Goal: Communication & Community: Answer question/provide support

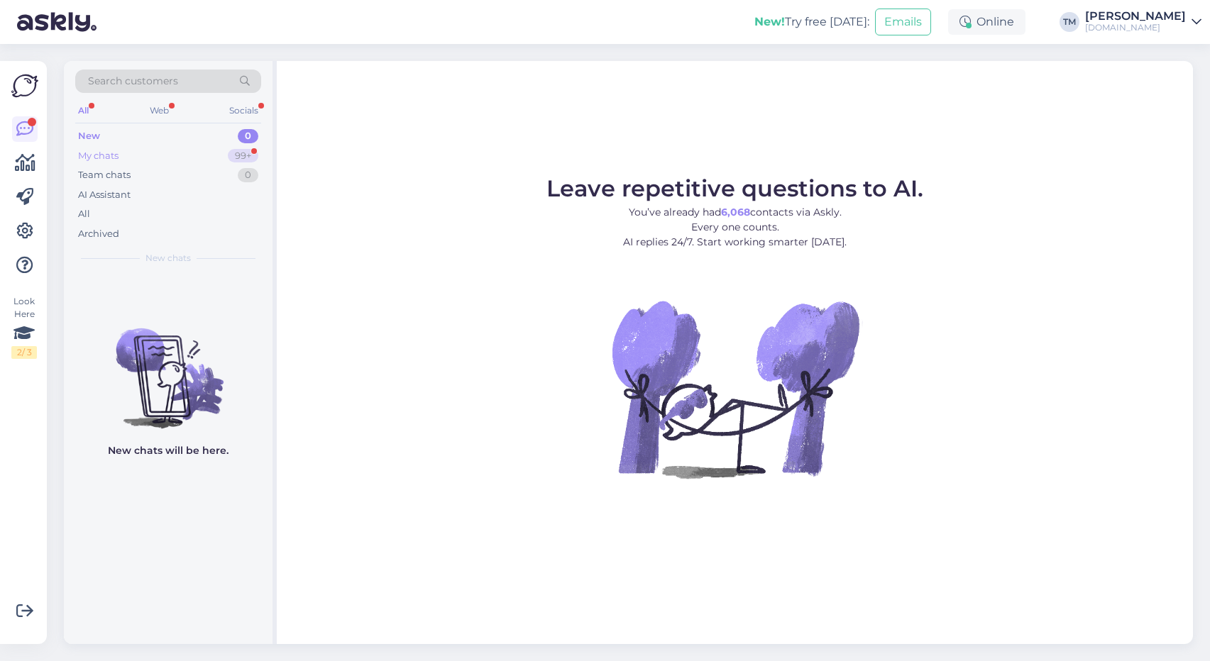
click at [158, 155] on div "My chats 99+" at bounding box center [168, 156] width 186 height 20
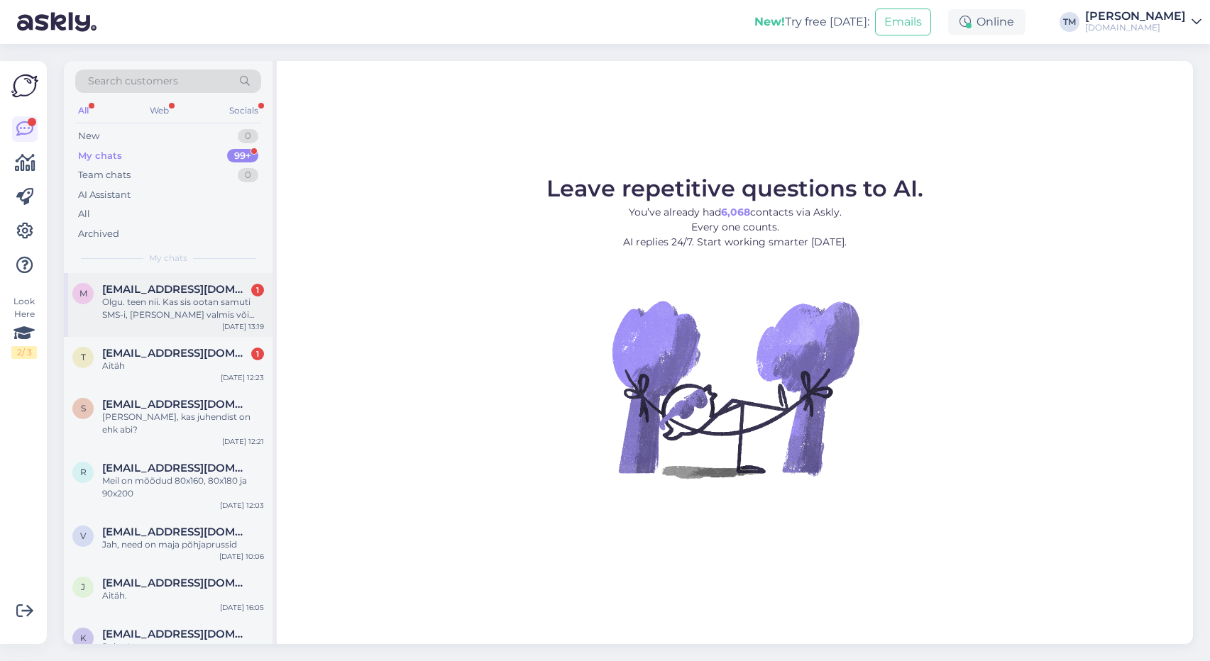
click at [198, 301] on div "Olgu. teen nii. Kas sis ootan samuti SMS-i, [PERSON_NAME] valmis või saan pm pa…" at bounding box center [183, 309] width 162 height 26
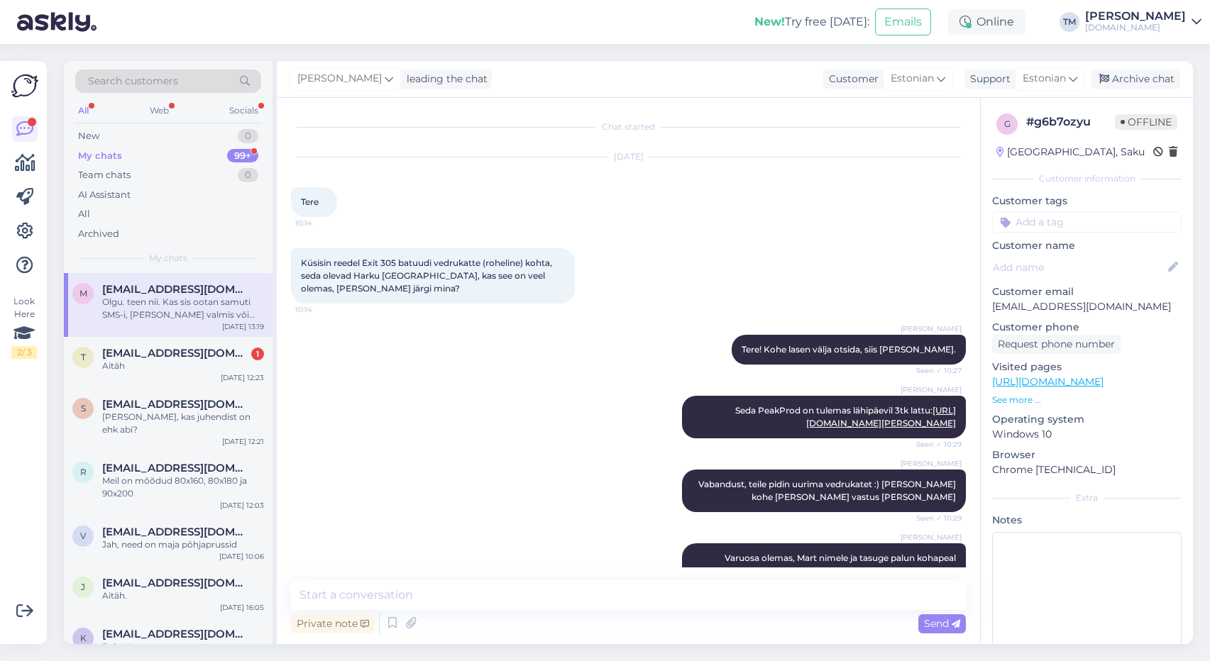
scroll to position [1356, 0]
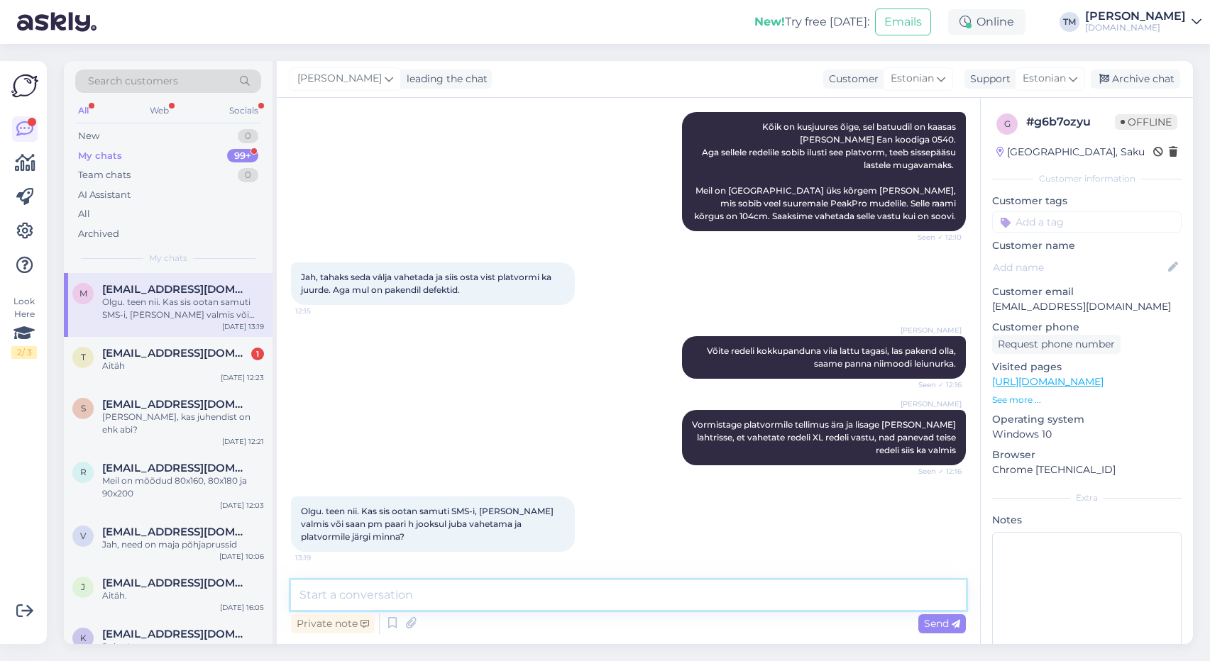
click at [405, 584] on textarea at bounding box center [628, 596] width 675 height 30
type textarea "Saate [PERSON_NAME], ma andsin lattu [PERSON_NAME], et tulete redelit vahetama"
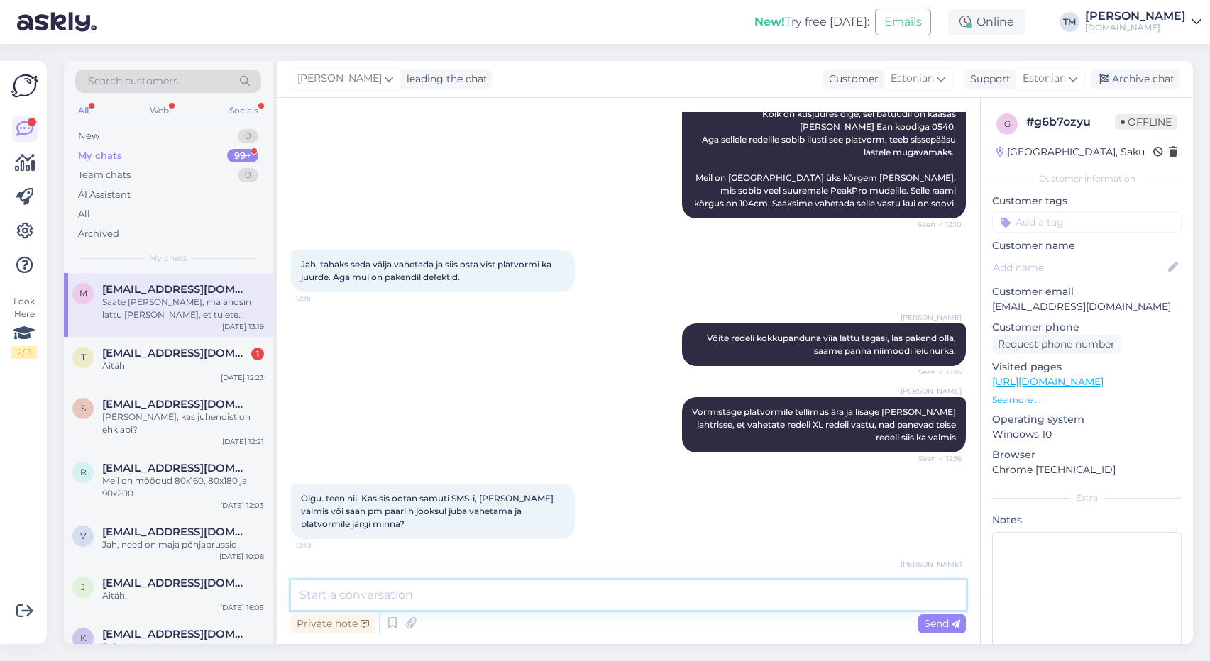
scroll to position [1429, 0]
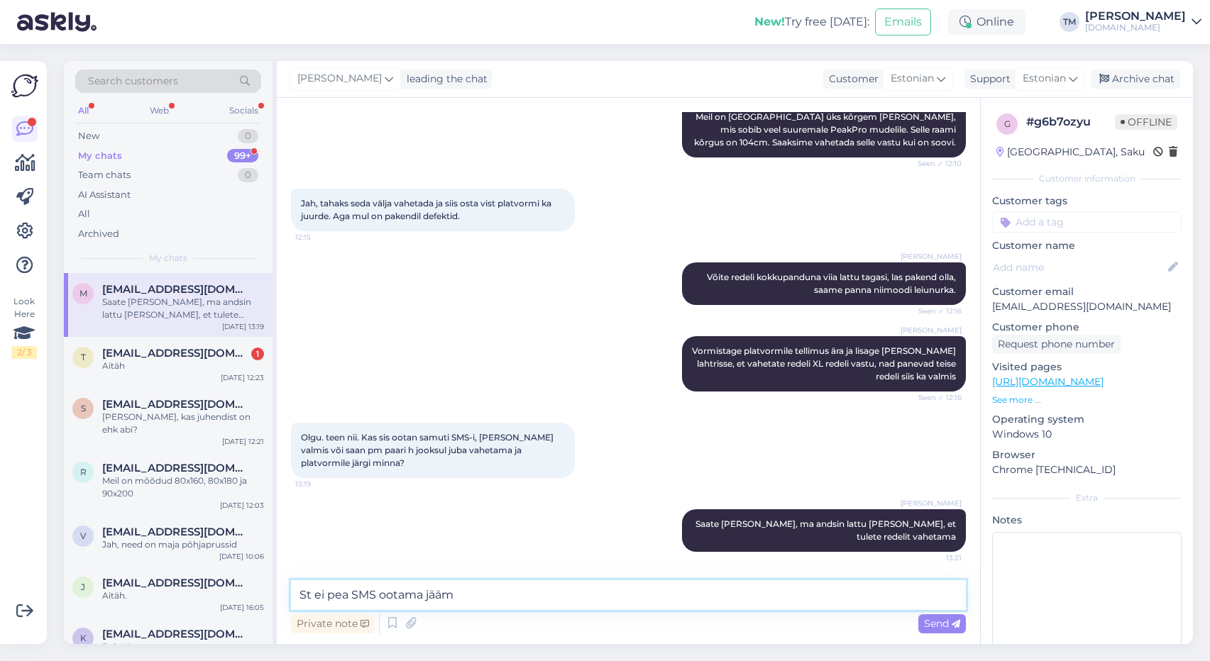
type textarea "St ei pea SMS ootama jääma"
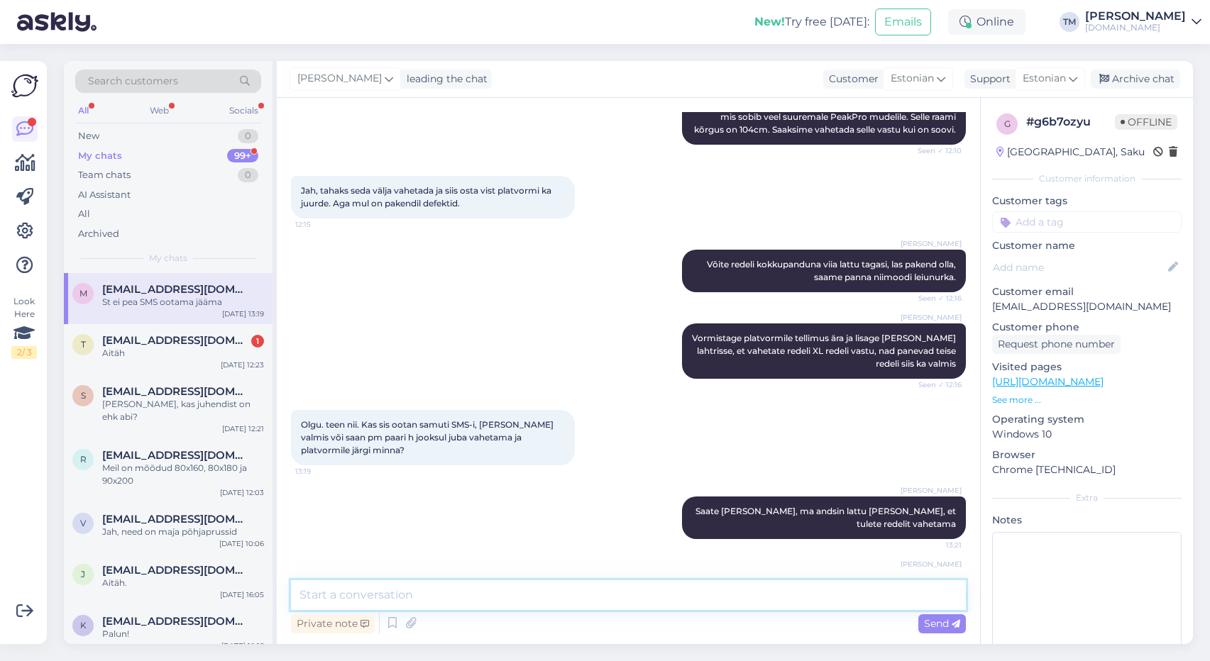
scroll to position [1490, 0]
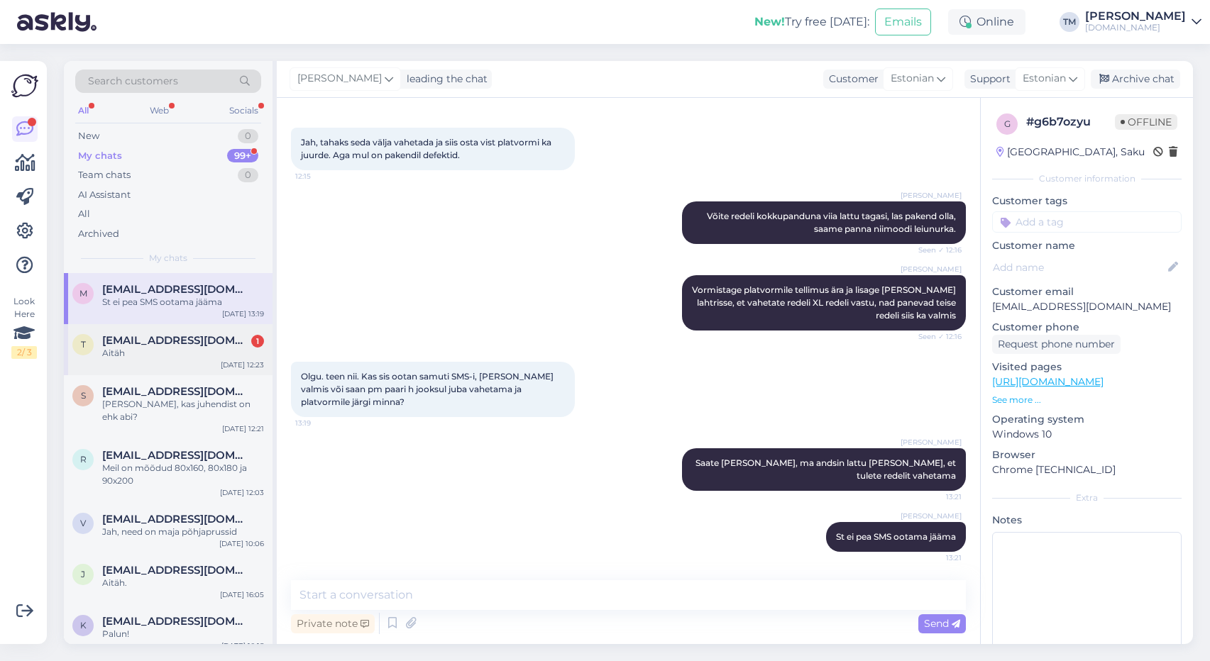
click at [170, 353] on div "Aitäh" at bounding box center [183, 353] width 162 height 13
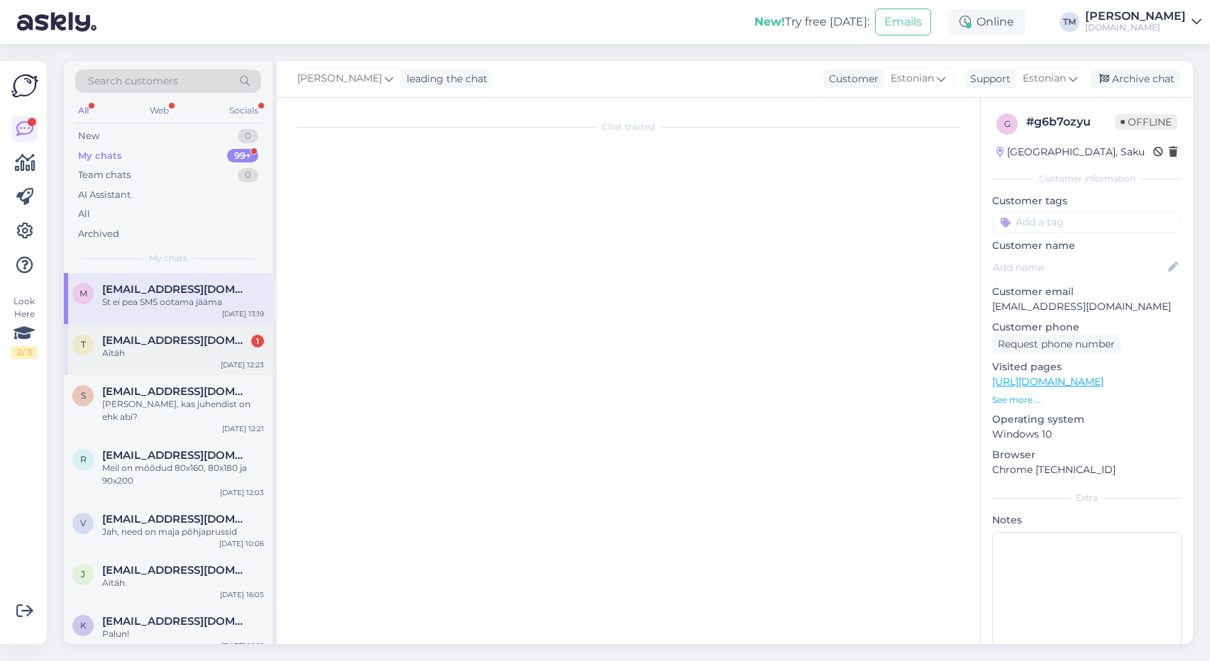
scroll to position [0, 0]
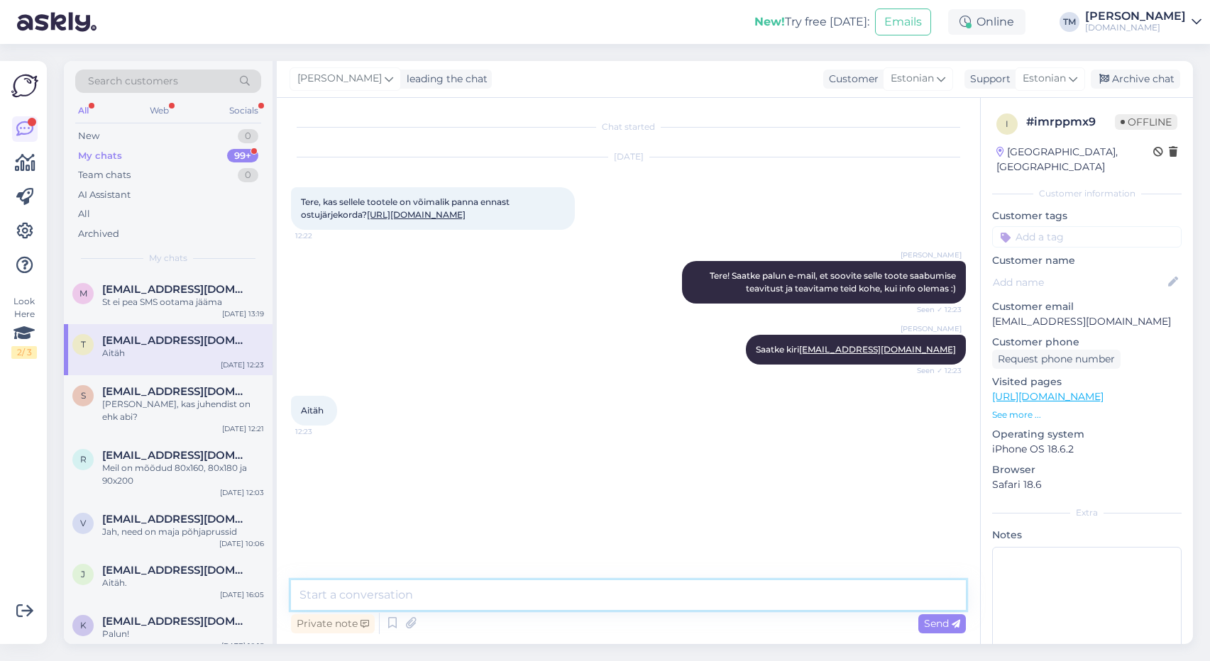
click at [404, 597] on textarea at bounding box center [628, 596] width 675 height 30
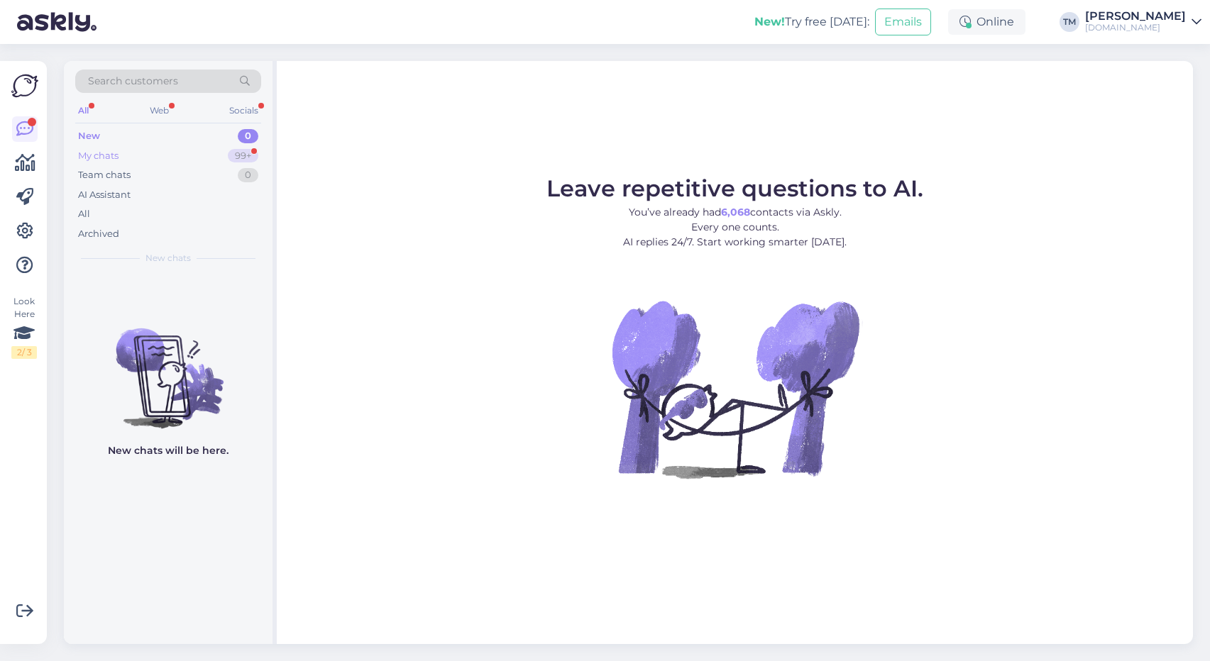
click at [157, 157] on div "My chats 99+" at bounding box center [168, 156] width 186 height 20
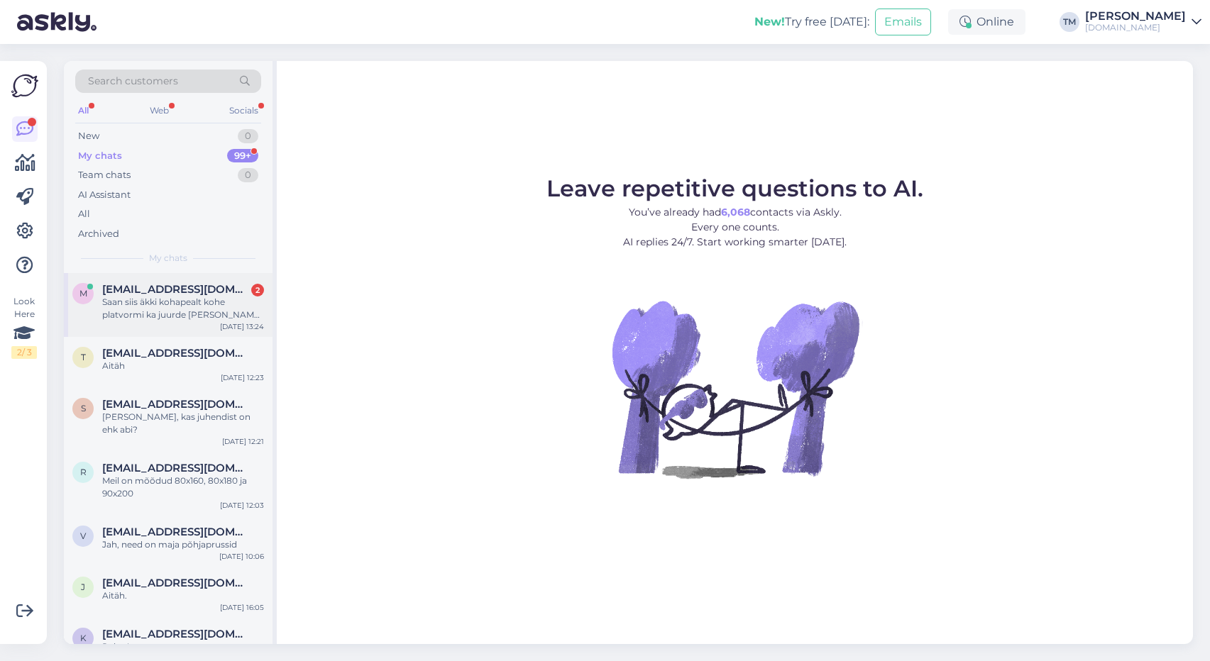
click at [174, 296] on div "Saan siis äkki kohapealt kohe platvormi ka juurde osta ja ei pea seda läbi e-po…" at bounding box center [183, 309] width 162 height 26
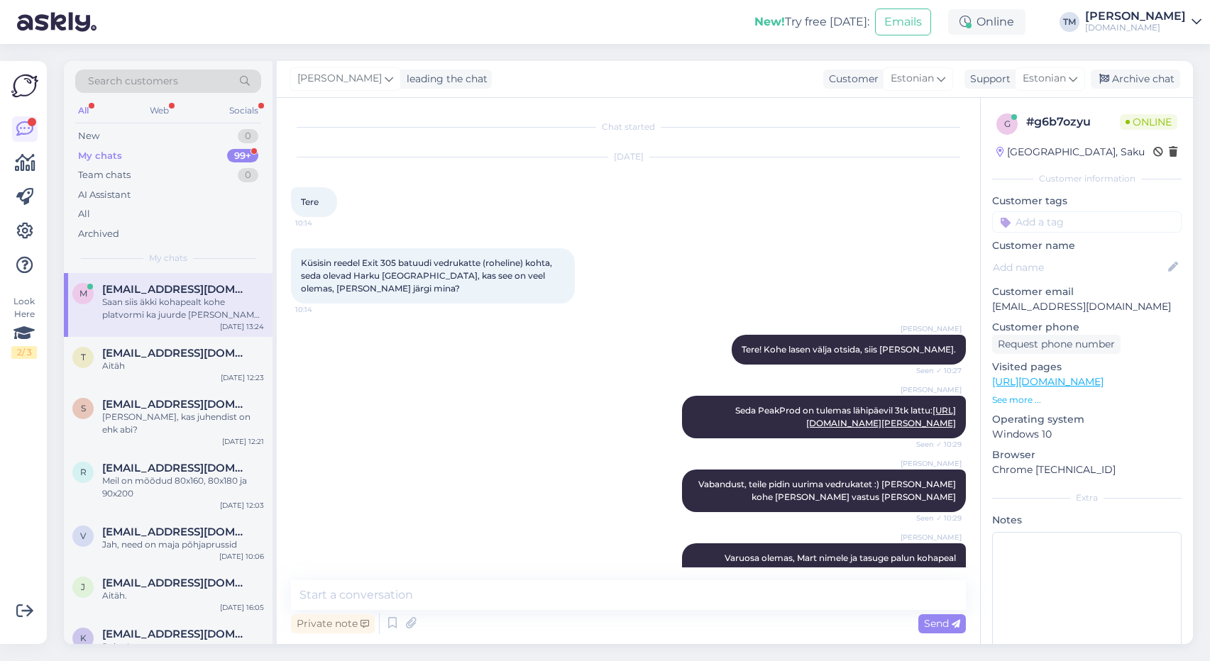
scroll to position [1625, 0]
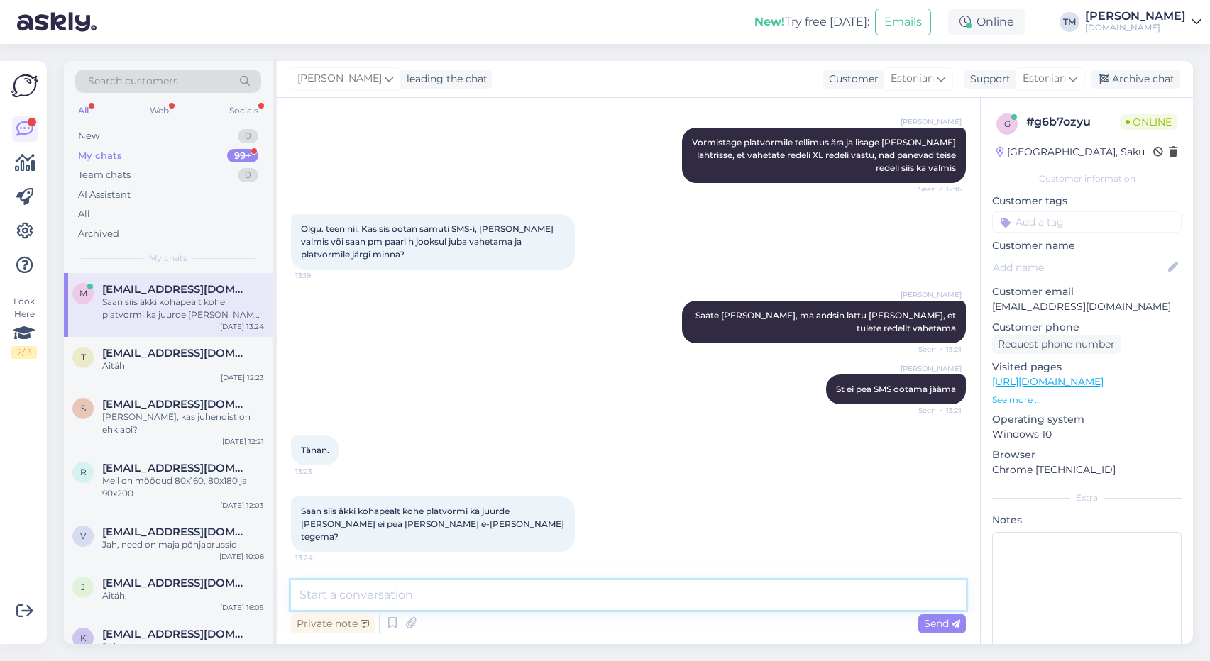
click at [439, 602] on textarea at bounding box center [628, 596] width 675 height 30
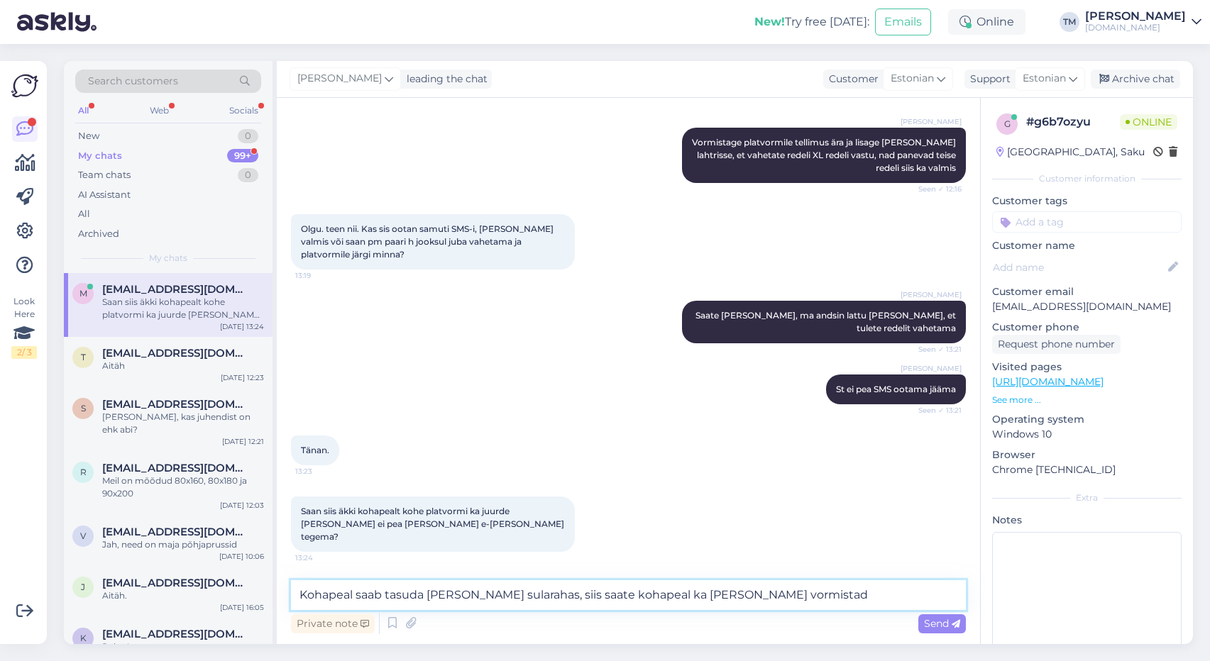
type textarea "Kohapeal saab tasuda vaid sularahas, siis saate kohapeal ka osta ja vormistada"
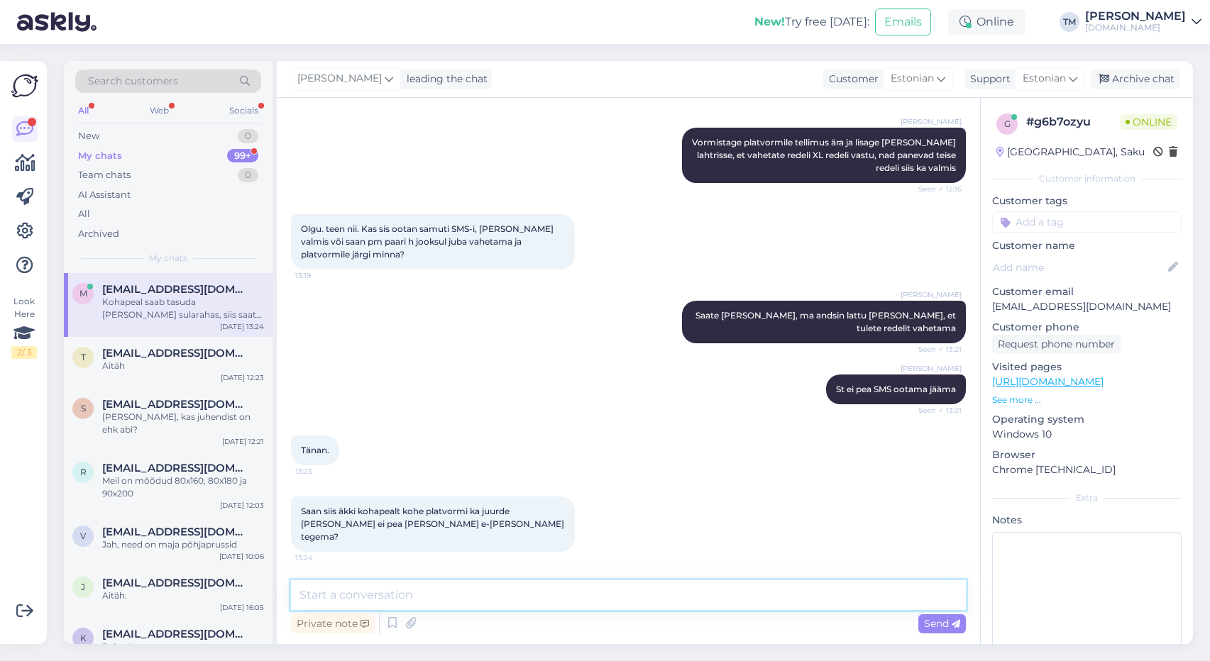
scroll to position [1699, 0]
